Goal: Transaction & Acquisition: Purchase product/service

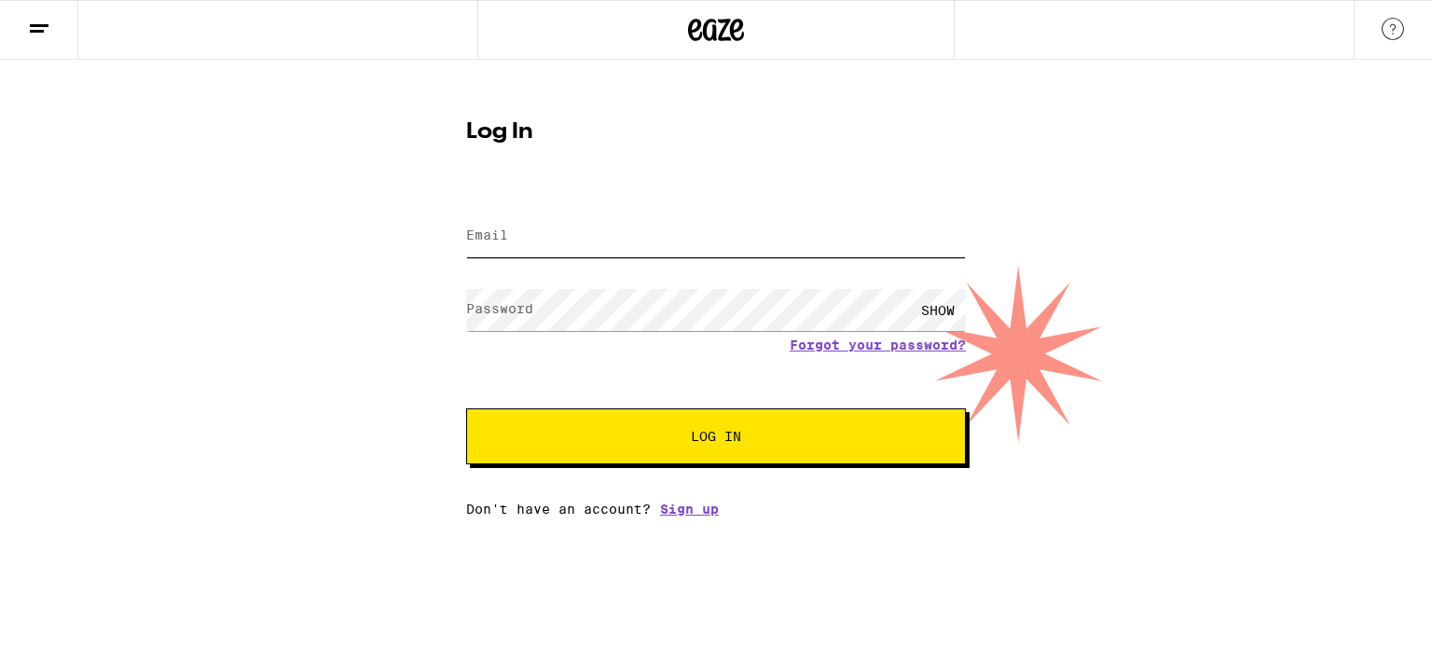
click at [772, 232] on input "Email" at bounding box center [716, 236] width 500 height 42
type input "[EMAIL_ADDRESS][DOMAIN_NAME]"
click at [466, 408] on button "Log In" at bounding box center [716, 436] width 500 height 56
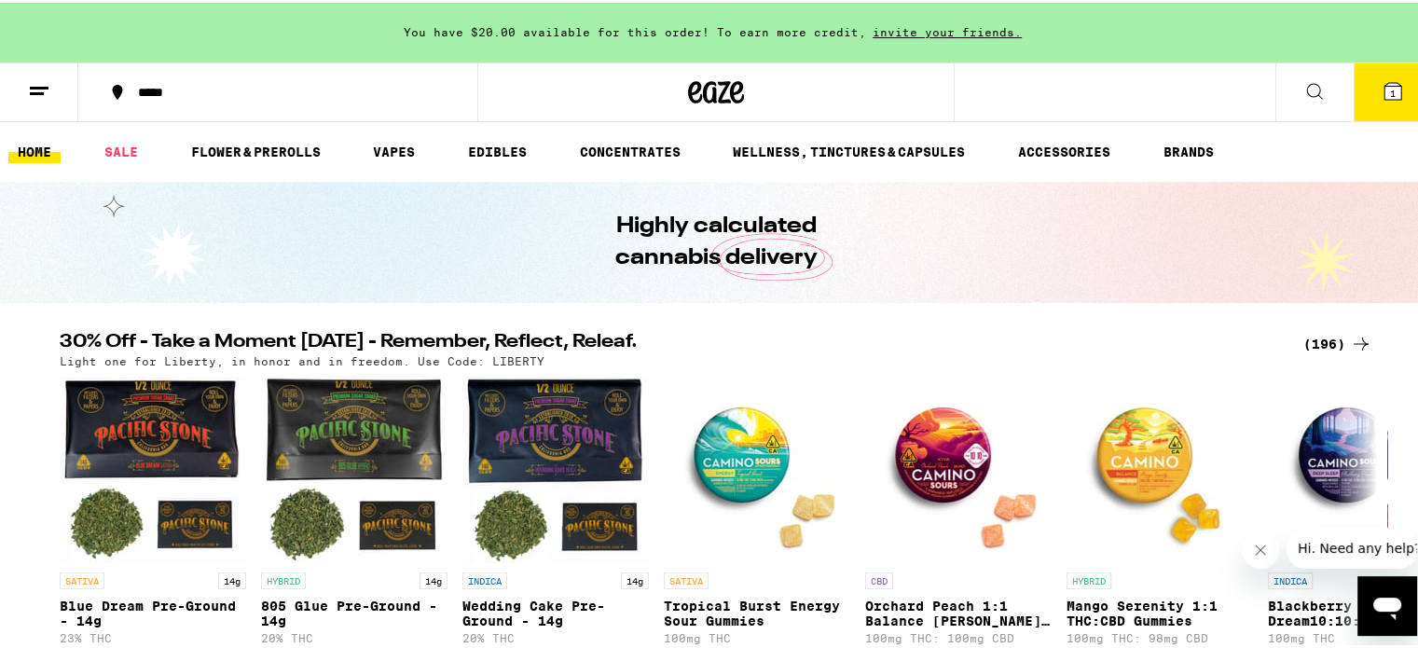
click at [39, 90] on line at bounding box center [37, 90] width 14 height 0
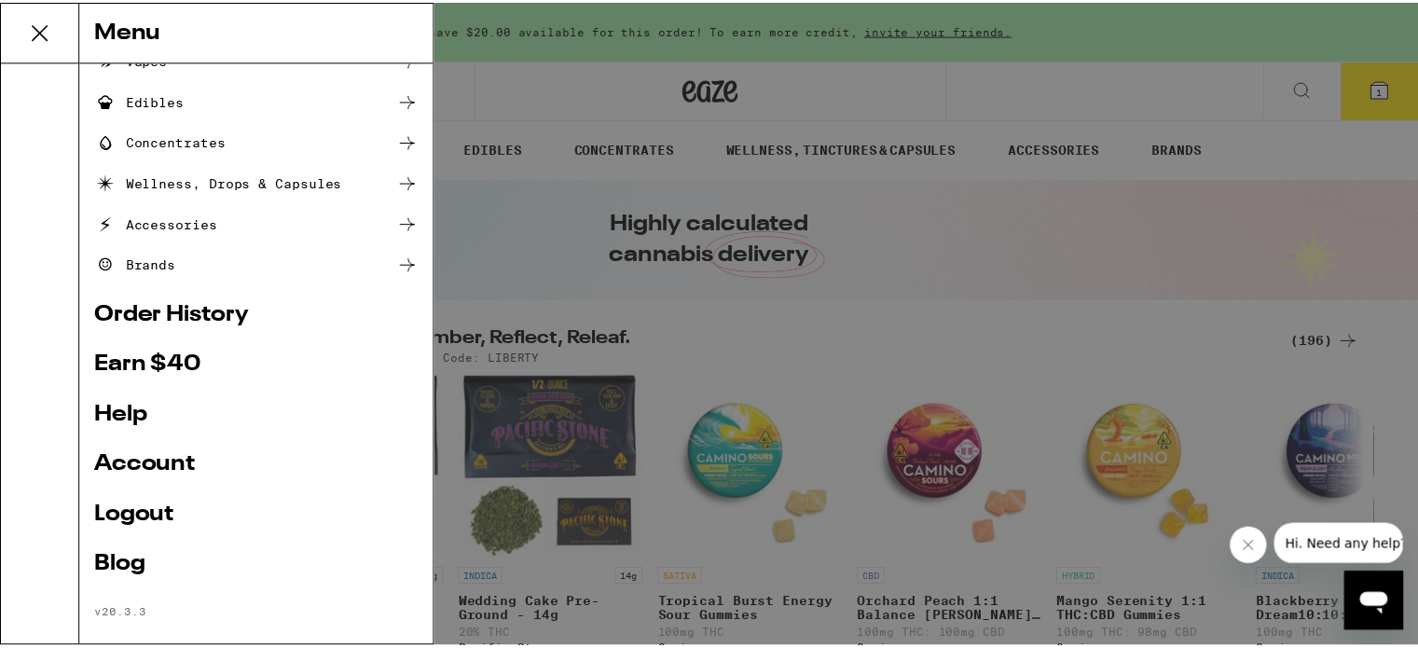
scroll to position [208, 0]
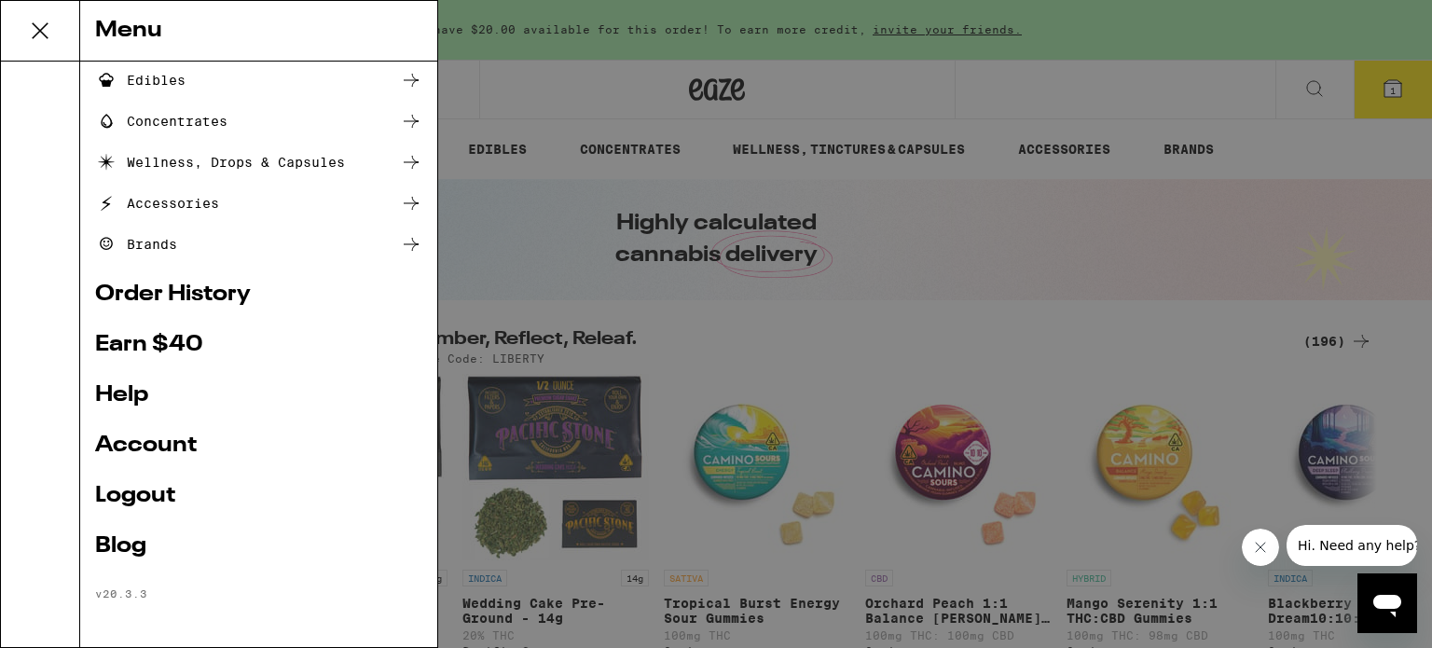
click at [171, 440] on link "Account" at bounding box center [258, 446] width 327 height 22
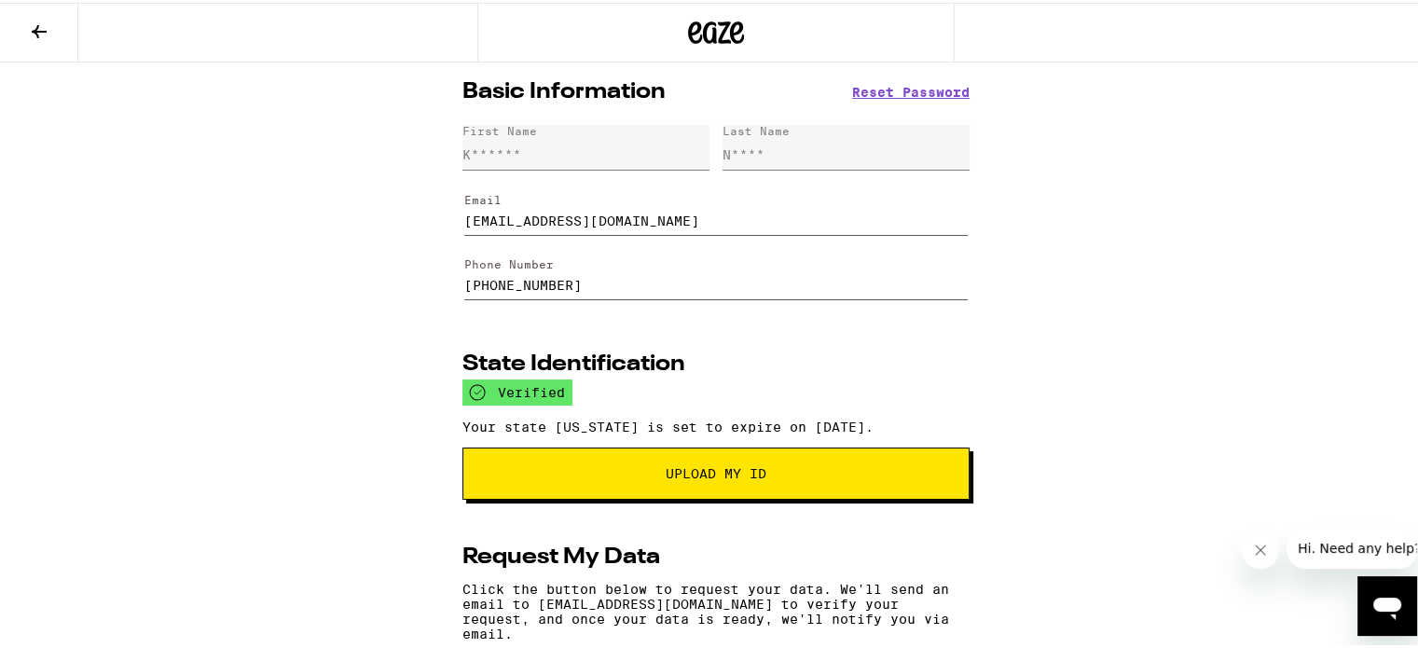
click at [1106, 397] on div "Basic Information Reset Password First Name K****** Last Name N**** Email [EMAI…" at bounding box center [716, 516] width 1432 height 913
click at [38, 31] on icon at bounding box center [39, 29] width 22 height 22
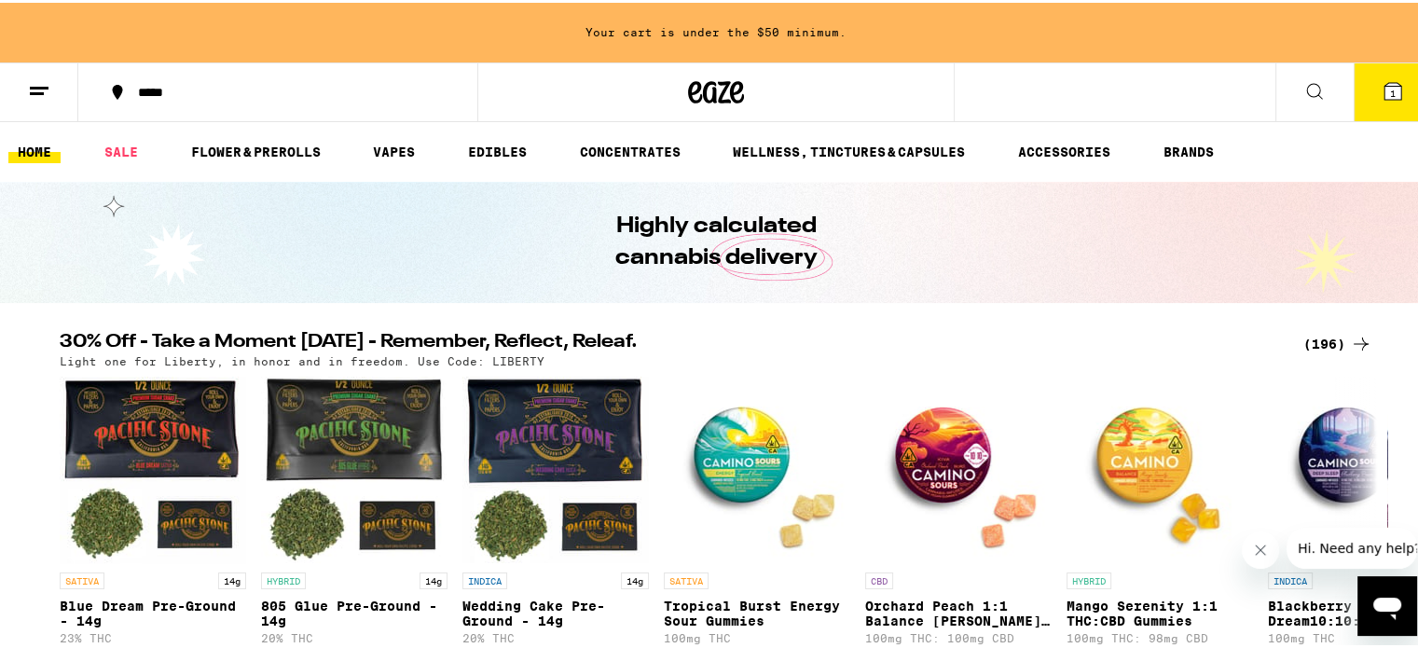
click at [30, 85] on line at bounding box center [39, 85] width 19 height 0
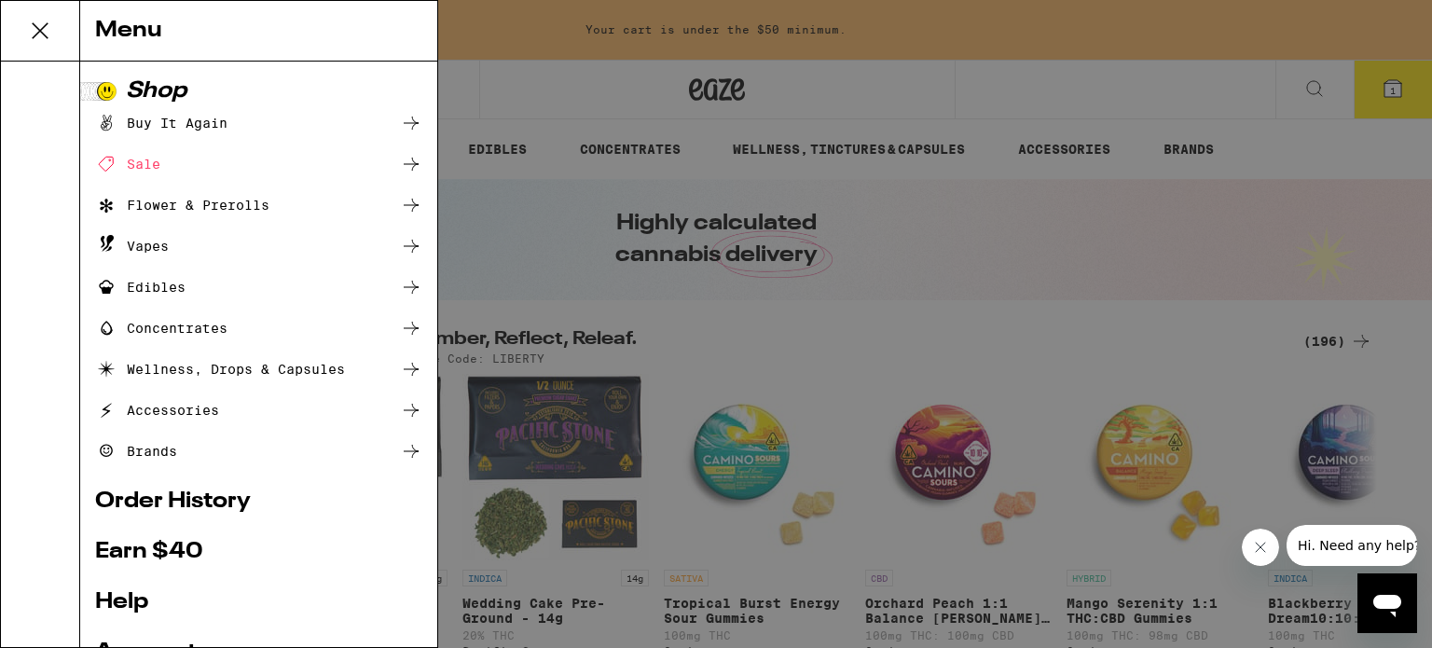
click at [45, 37] on icon at bounding box center [39, 30] width 37 height 37
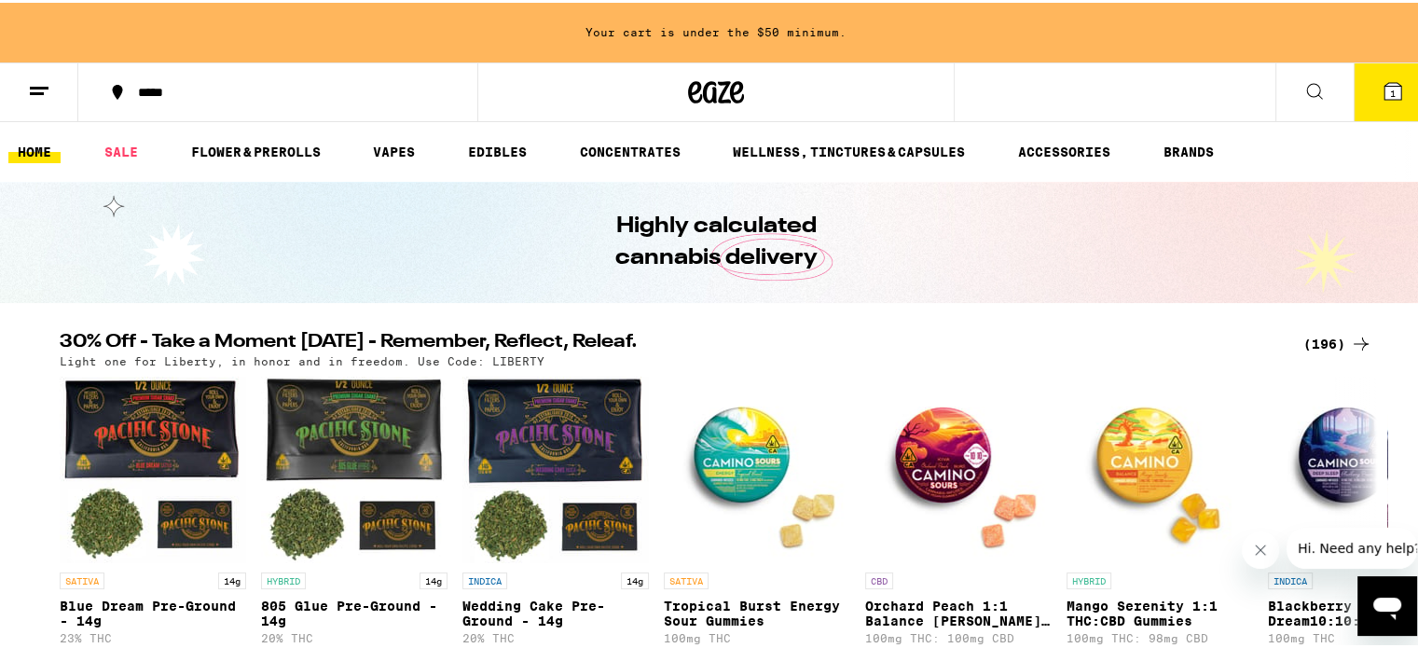
click at [29, 149] on link "HOME" at bounding box center [34, 149] width 52 height 22
click at [1360, 83] on button "1" at bounding box center [1393, 90] width 78 height 58
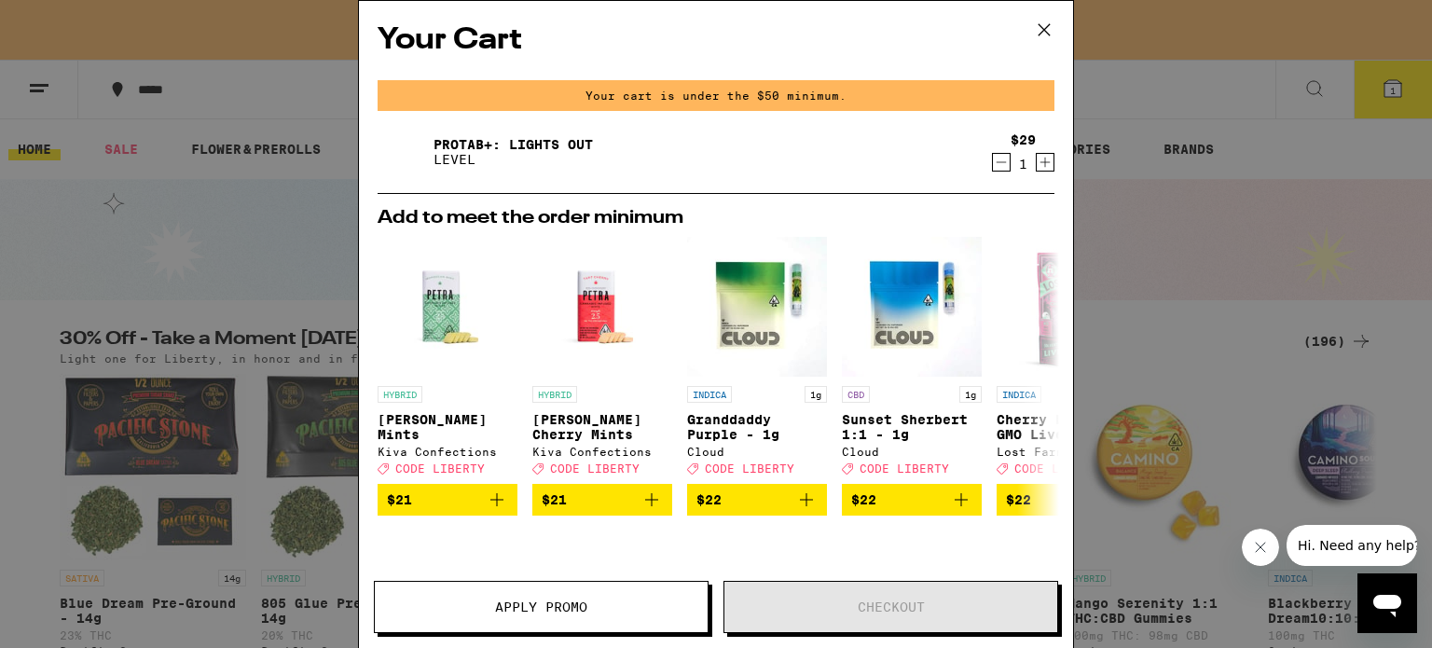
click at [993, 162] on icon "Decrement" at bounding box center [1001, 162] width 17 height 22
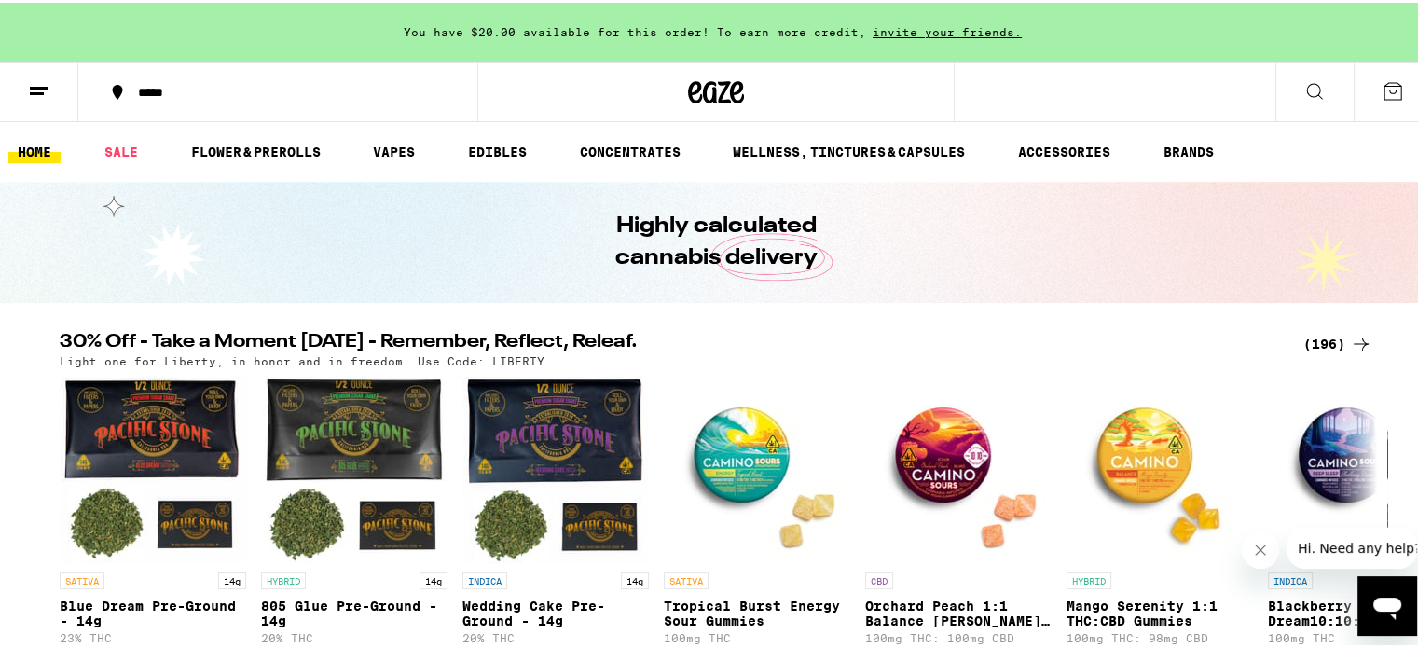
click at [41, 85] on line at bounding box center [39, 85] width 19 height 0
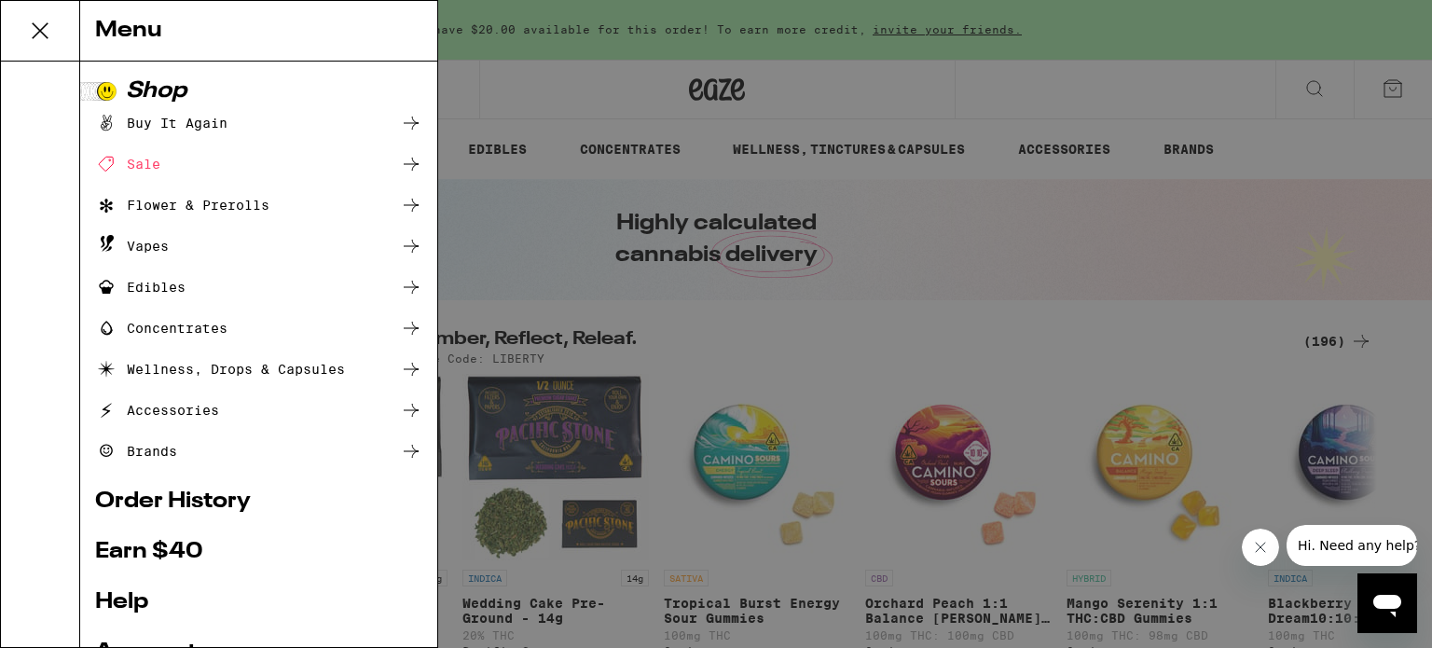
click at [214, 125] on div "Buy It Again" at bounding box center [161, 123] width 132 height 22
